Goal: Check status: Check status

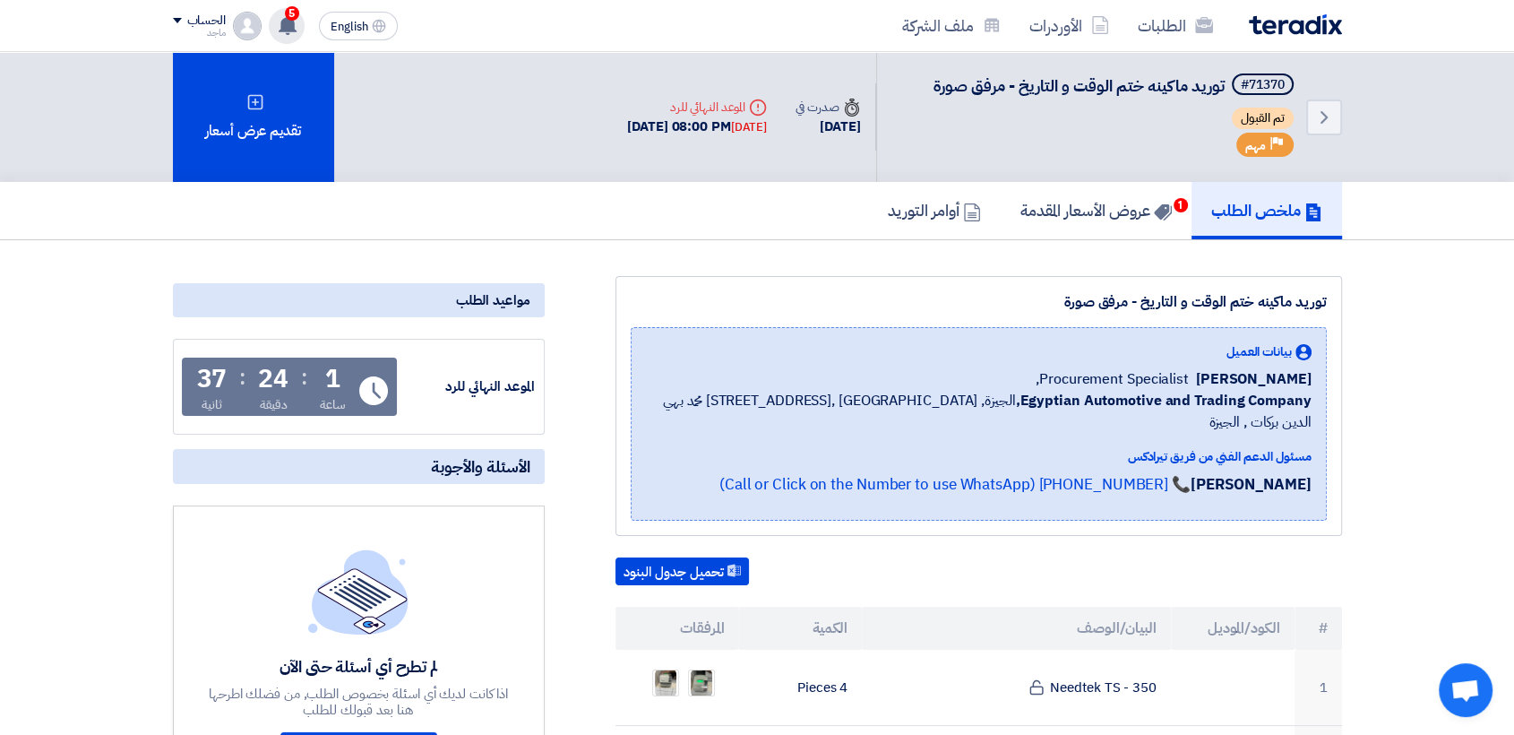
click at [291, 19] on span "5" at bounding box center [292, 13] width 14 height 14
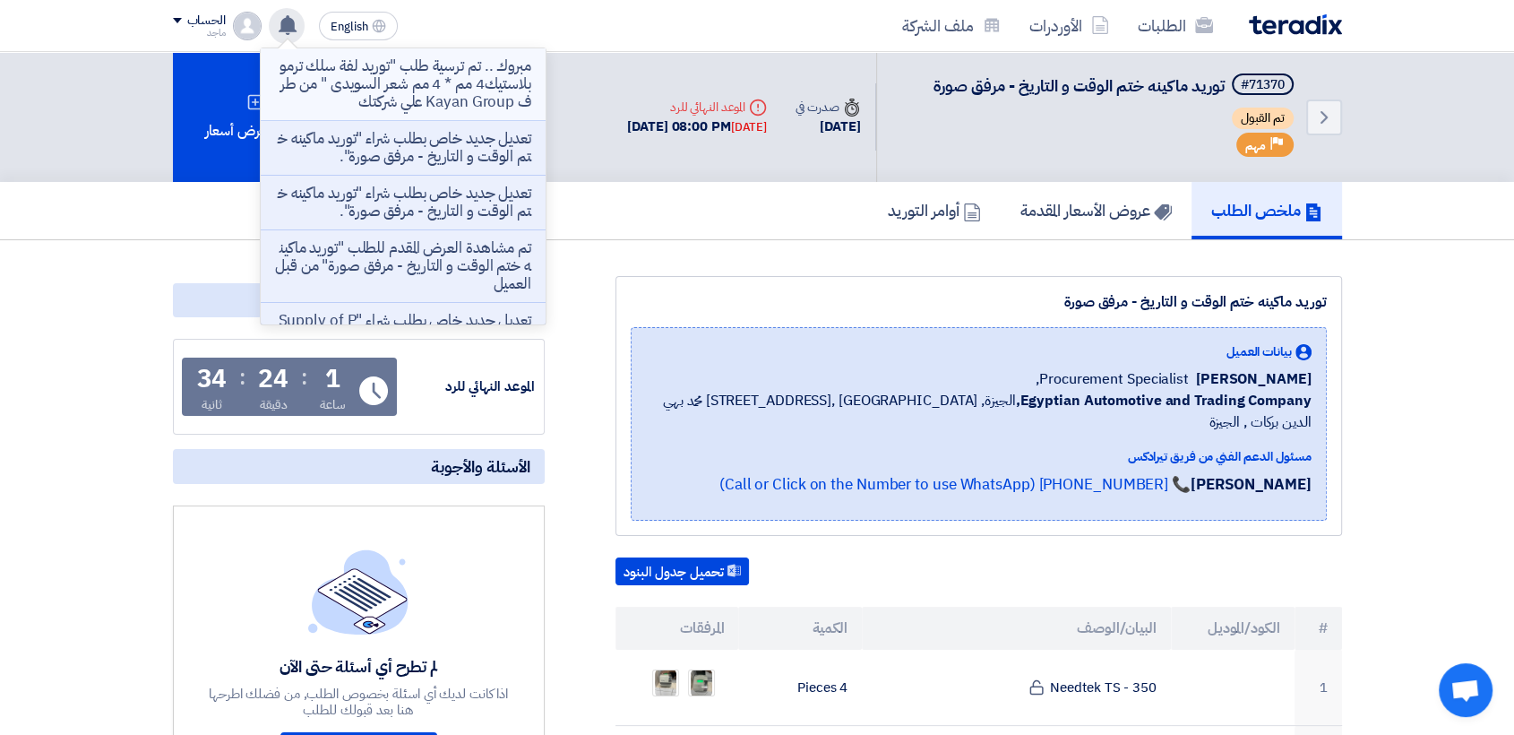
click at [365, 78] on p "مبروك .. تم ترسية طلب "توريد لفة سلك ترمو بلاستيك4 مم * 4 مم شعر السويدى " من ط…" at bounding box center [403, 84] width 256 height 54
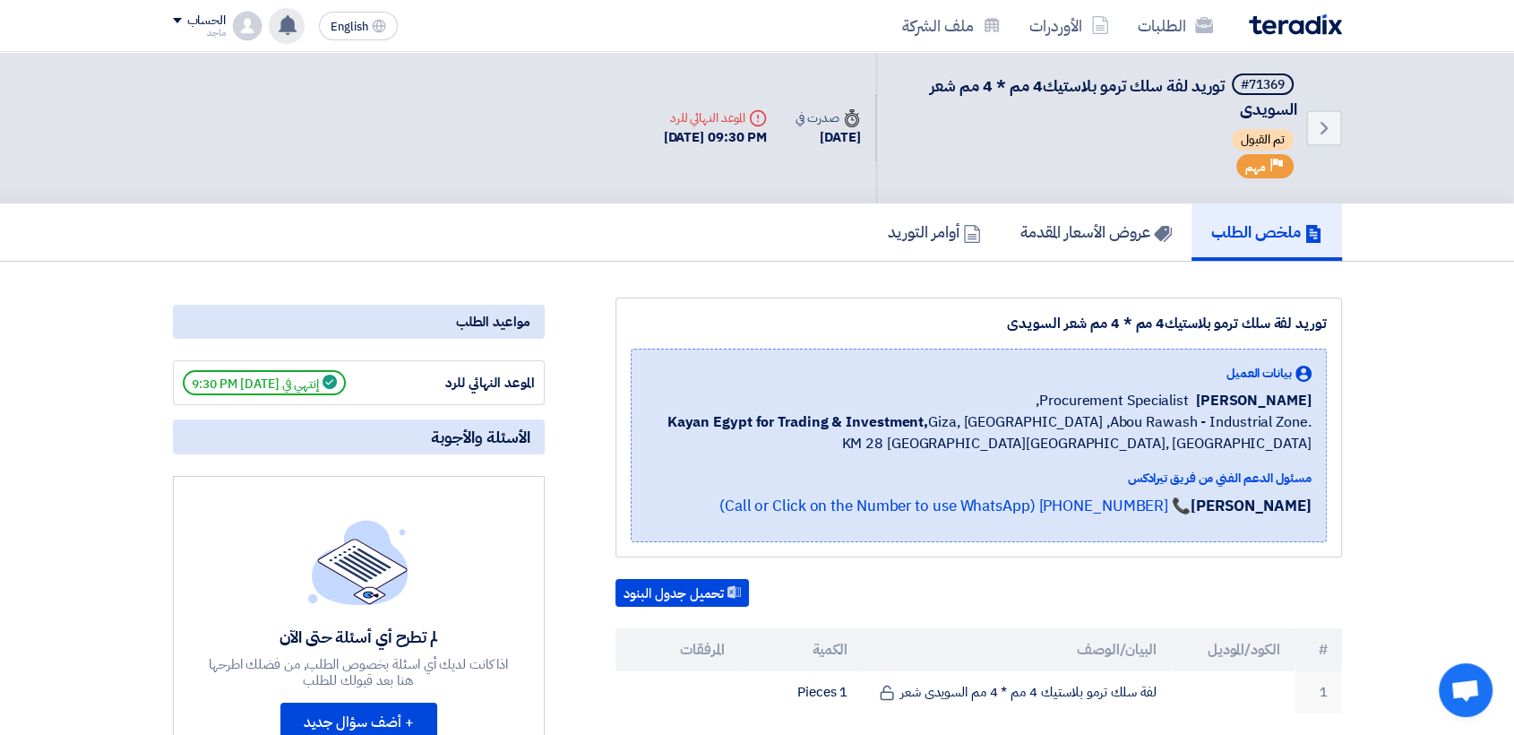
click at [285, 24] on use at bounding box center [288, 25] width 18 height 20
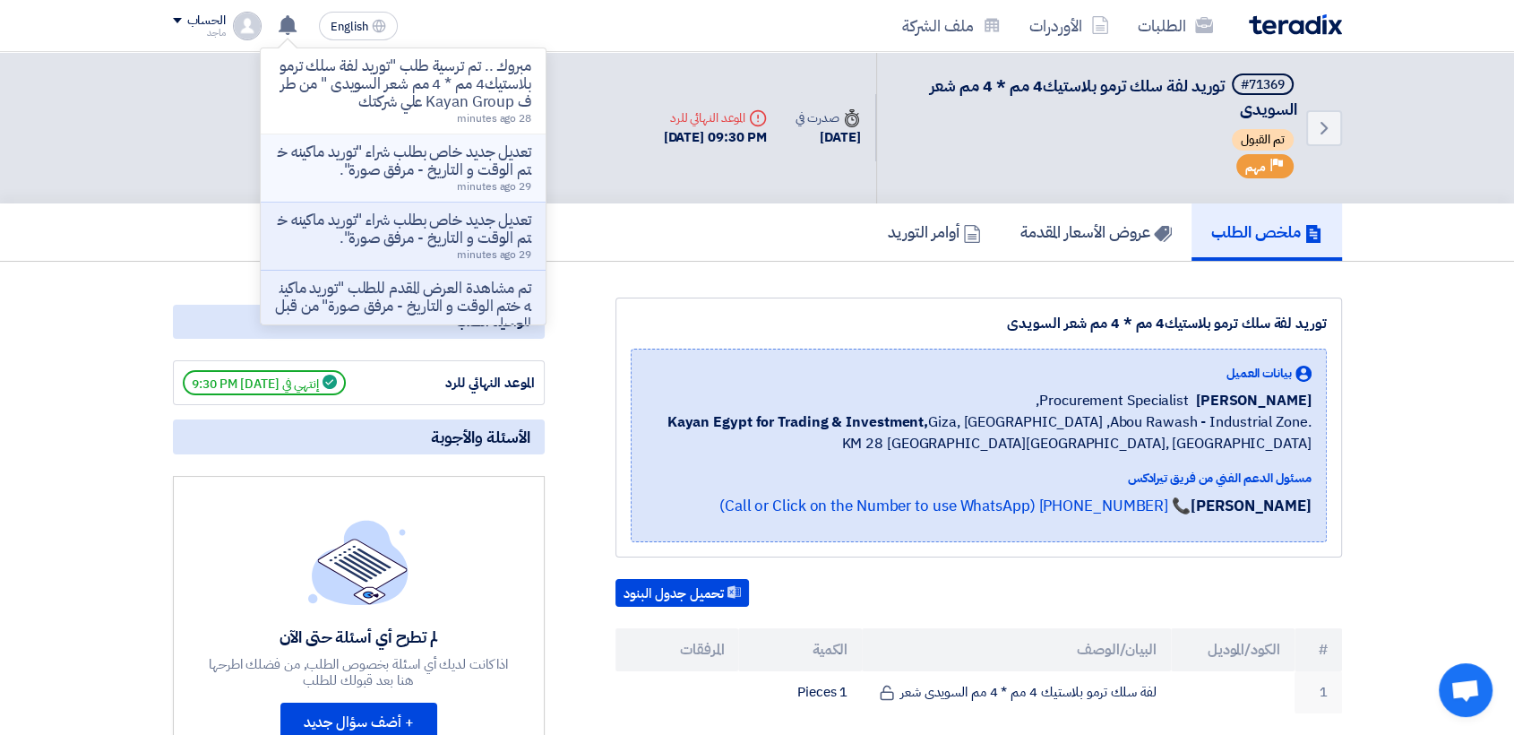
click at [344, 156] on p "تعديل جديد خاص بطلب شراء "توريد ماكينه ختم الوقت و التاريخ - مرفق صورة"." at bounding box center [403, 161] width 256 height 36
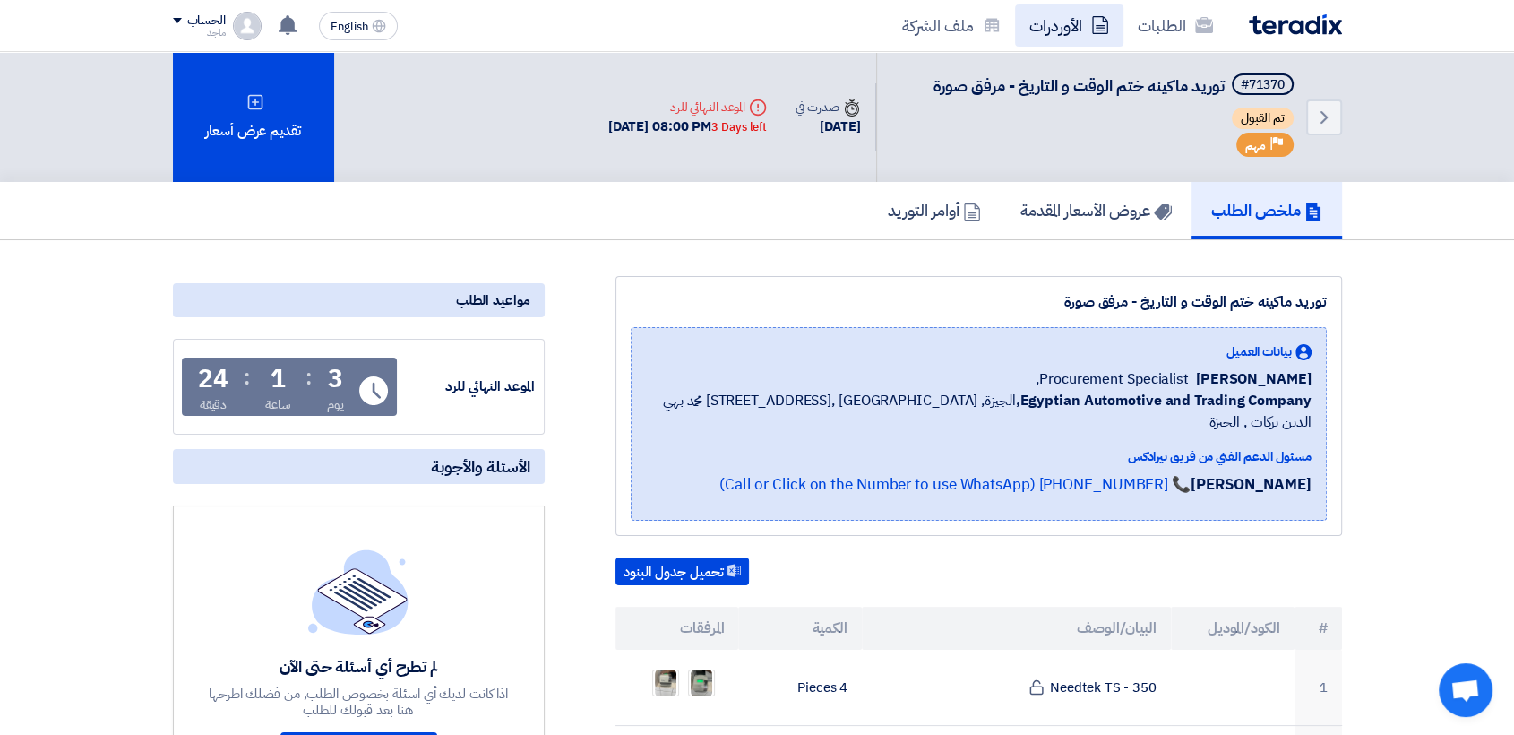
click at [1051, 20] on link "الأوردرات" at bounding box center [1069, 25] width 108 height 42
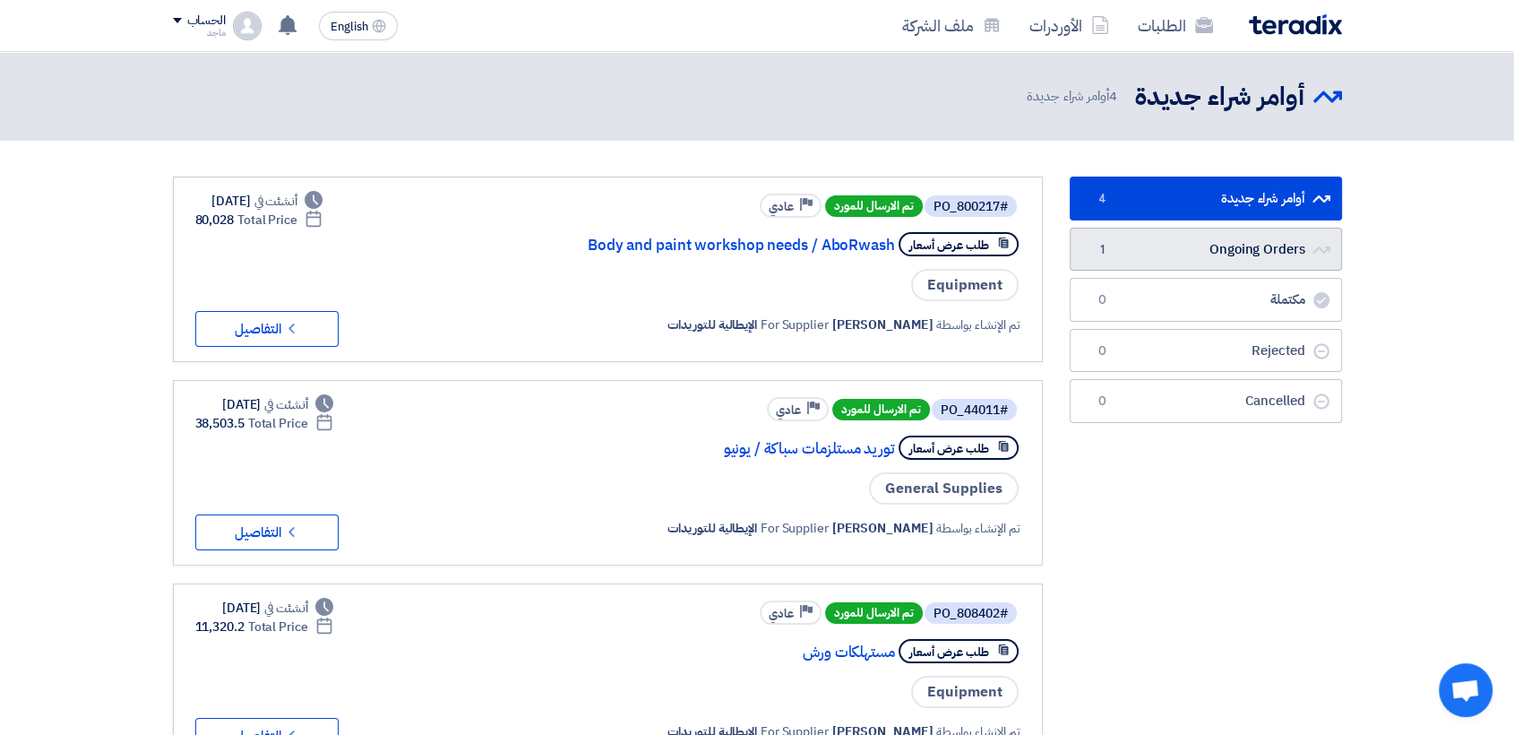
click at [1127, 253] on link "Ongoing Orders Ongoing Orders 1" at bounding box center [1206, 250] width 272 height 44
